Goal: Check status

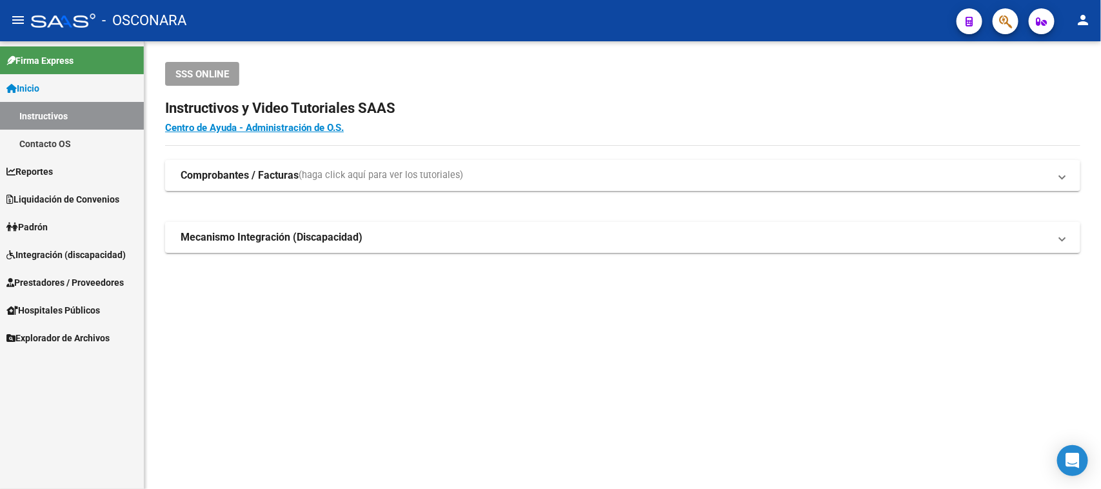
click at [59, 277] on span "Prestadores / Proveedores" at bounding box center [64, 282] width 117 height 14
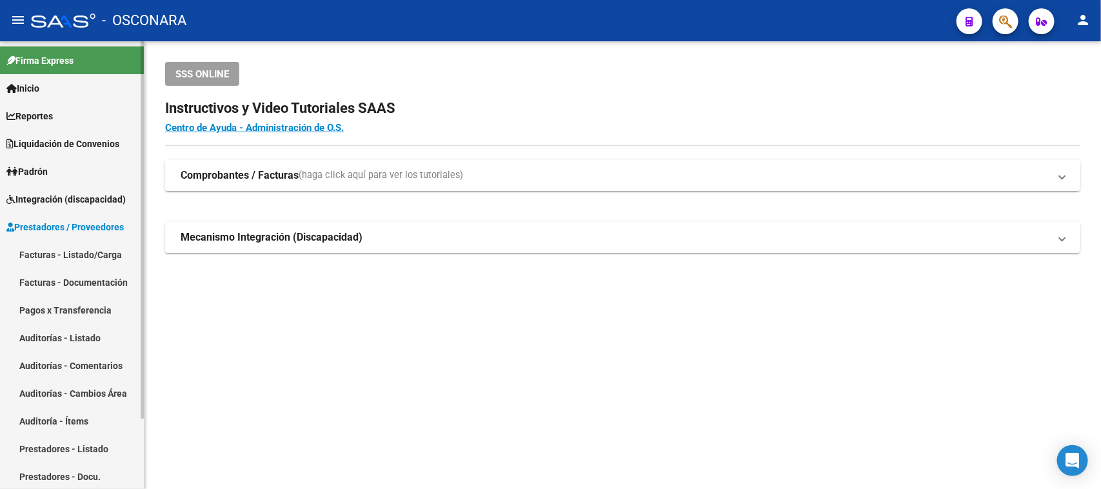
click at [75, 255] on link "Facturas - Listado/Carga" at bounding box center [72, 255] width 144 height 28
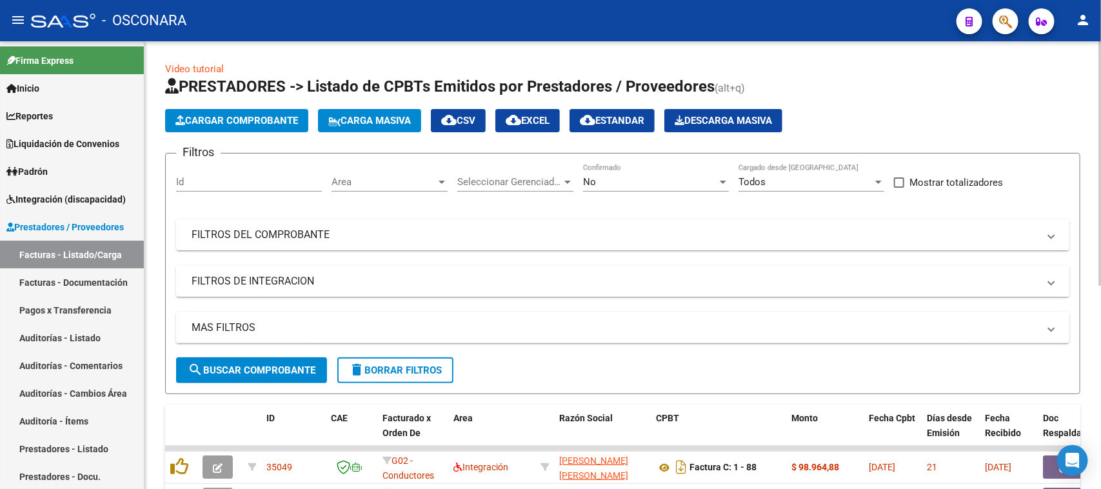
click at [575, 237] on mat-panel-title "FILTROS DEL COMPROBANTE" at bounding box center [615, 235] width 847 height 14
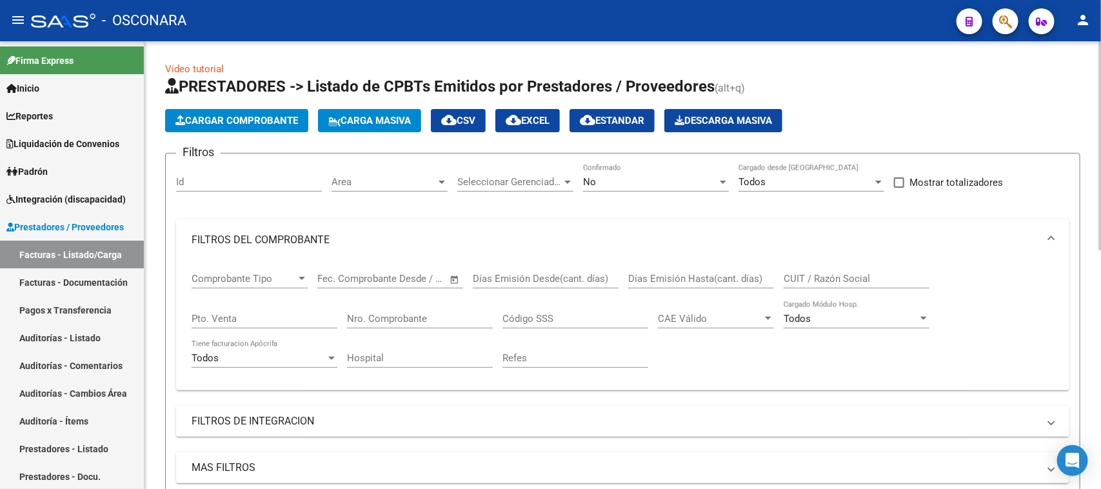
click at [798, 275] on input "CUIT / Razón Social" at bounding box center [856, 279] width 146 height 12
type input "20274076950"
click at [629, 189] on div "No Confirmado" at bounding box center [656, 178] width 146 height 28
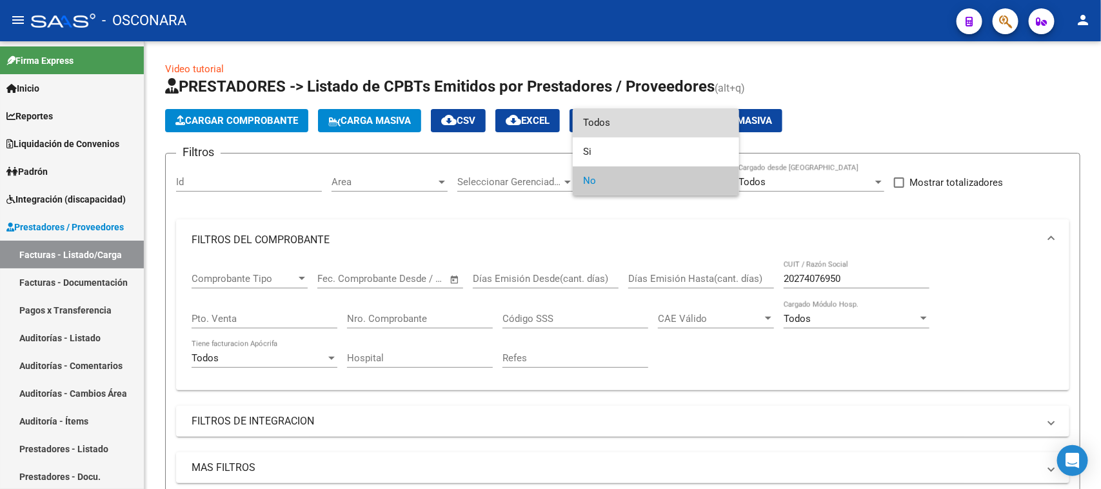
click at [604, 117] on span "Todos" at bounding box center [656, 122] width 146 height 29
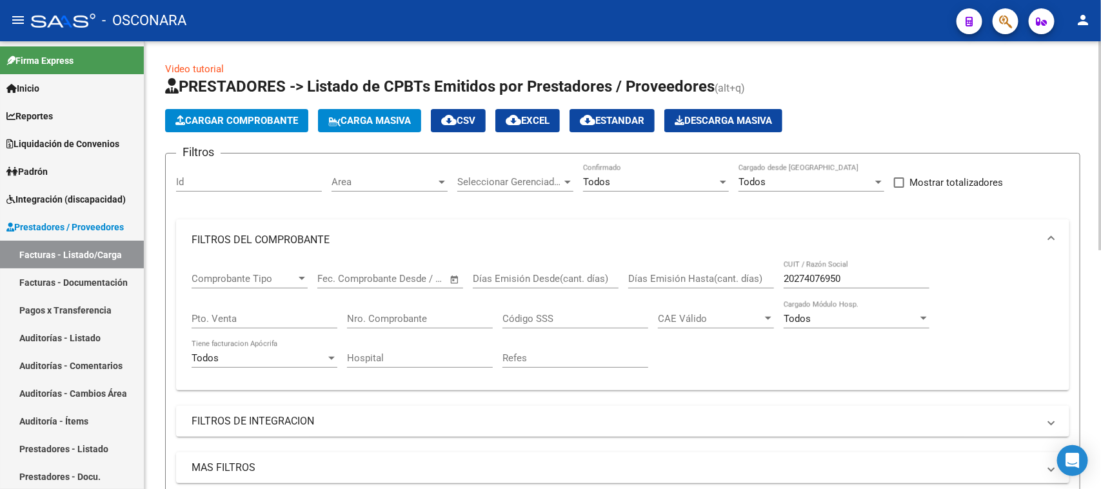
click at [855, 262] on div "20274076950 CUIT / Razón Social" at bounding box center [856, 275] width 146 height 28
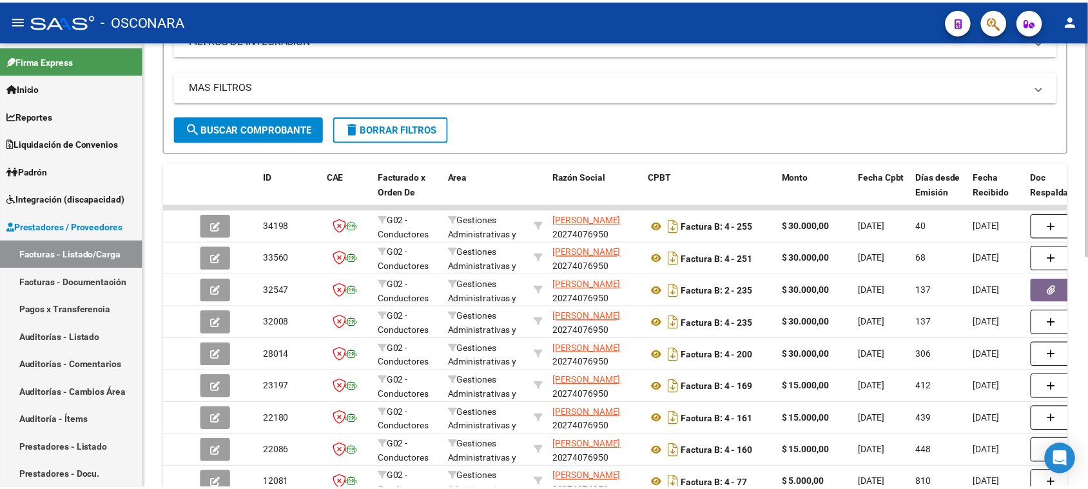
scroll to position [403, 0]
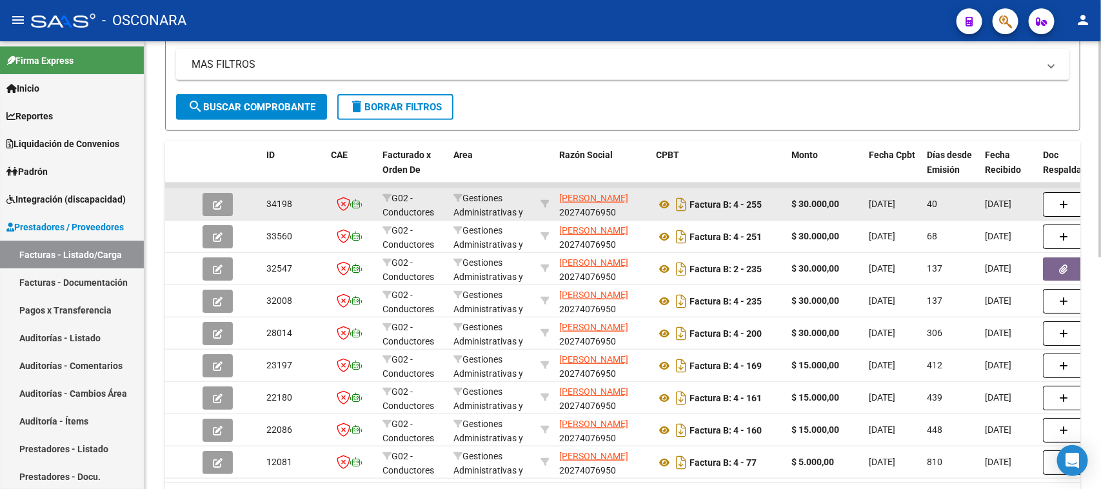
click at [219, 203] on icon "button" at bounding box center [218, 205] width 10 height 10
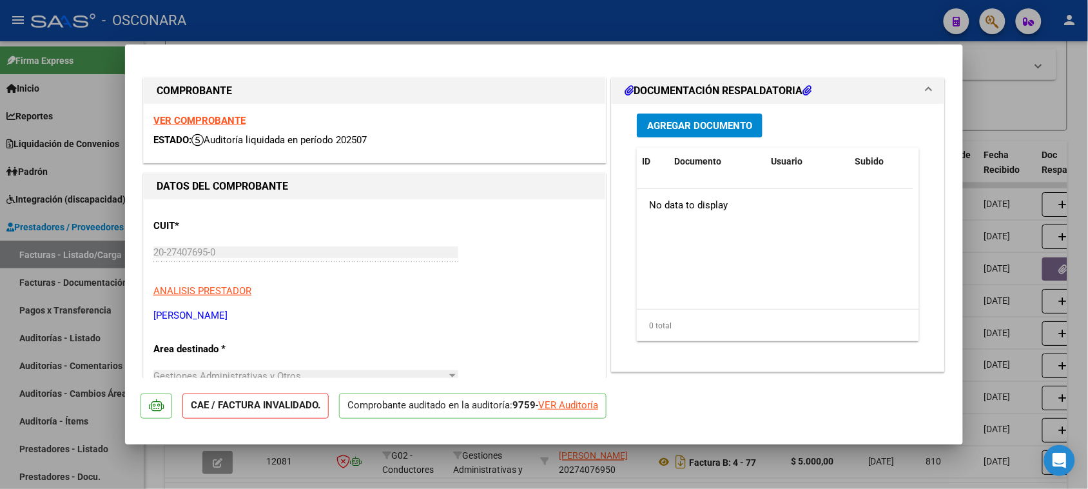
click at [578, 405] on div "VER Auditoría" at bounding box center [568, 405] width 60 height 15
type input "$ 0,00"
